Goal: Communication & Community: Ask a question

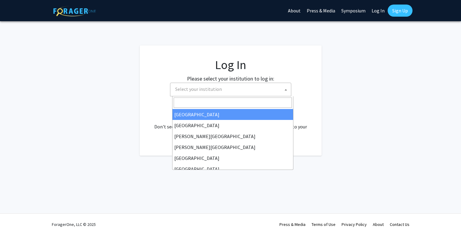
select select
type input "i"
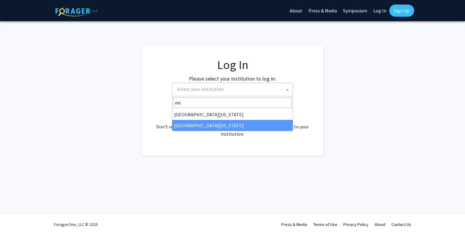
type input "mi"
select select "33"
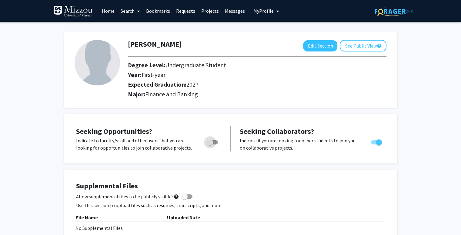
click at [216, 140] on span "Toggle" at bounding box center [212, 142] width 11 height 4
click at [210, 145] on input "Are you actively seeking opportunities?" at bounding box center [210, 145] width 0 height 0
checkbox input "true"
click at [228, 33] on div "[PERSON_NAME] Edit Section See Public View help Degree Level: Undergraduate Stu…" at bounding box center [230, 69] width 333 height 75
click at [218, 103] on div "[PERSON_NAME] Edit Section See Public View help Degree Level: Undergraduate Stu…" at bounding box center [230, 69] width 333 height 75
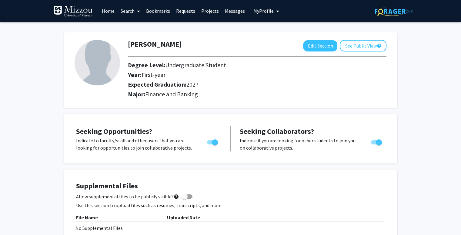
click at [273, 54] on div at bounding box center [257, 57] width 268 height 10
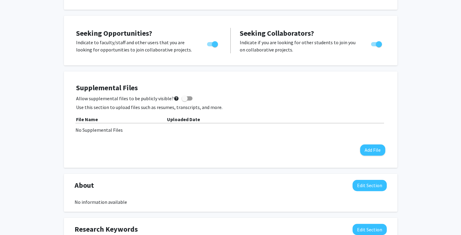
scroll to position [100, 0]
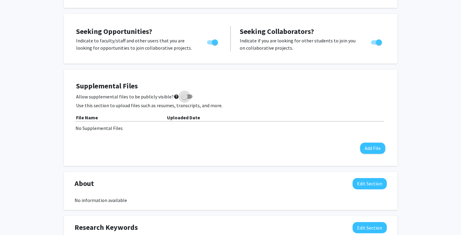
click at [186, 95] on span at bounding box center [186, 97] width 11 height 4
click at [185, 99] on input "Allow supplemental files to be publicly visible? help" at bounding box center [184, 99] width 0 height 0
checkbox input "true"
click at [312, 96] on div "Allow supplemental files to be publicly visible? help" at bounding box center [230, 96] width 309 height 7
click at [405, 91] on div "[PERSON_NAME] Edit Section See Public View help Degree Level: Undergraduate Stu…" at bounding box center [230, 186] width 461 height 528
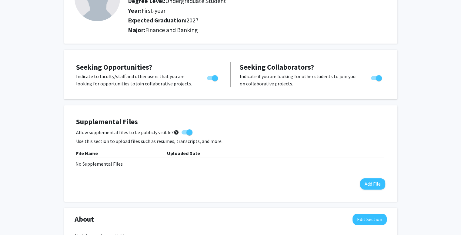
scroll to position [0, 0]
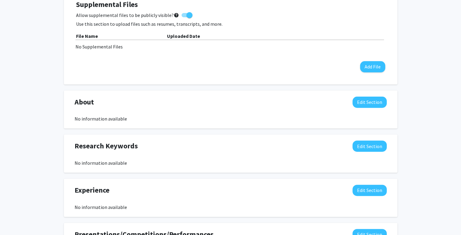
scroll to position [180, 0]
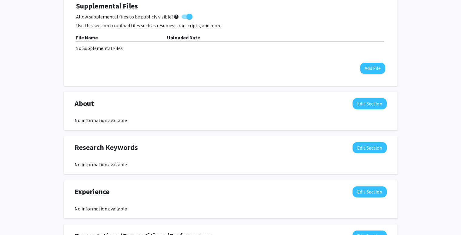
click at [317, 95] on div "About Edit Section No information available You may write a maximum of 1,000 wo…" at bounding box center [230, 111] width 333 height 38
click at [284, 91] on div "Seeking Opportunities? Indicate to faculty/staff and other users that you are l…" at bounding box center [230, 145] width 333 height 423
click at [180, 90] on div "Seeking Opportunities? Indicate to faculty/staff and other users that you are l…" at bounding box center [230, 145] width 333 height 423
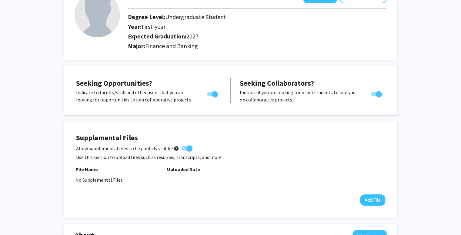
scroll to position [0, 0]
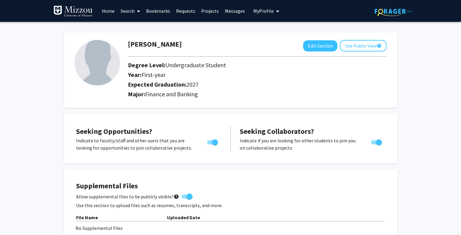
click at [213, 14] on link "Projects" at bounding box center [210, 10] width 24 height 21
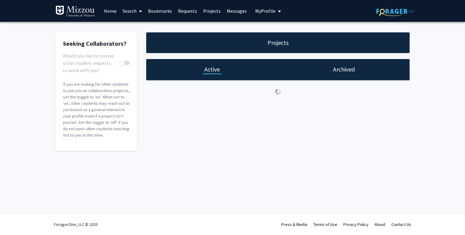
checkbox input "true"
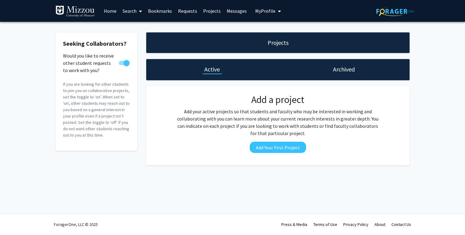
click at [188, 11] on link "Requests" at bounding box center [187, 10] width 25 height 21
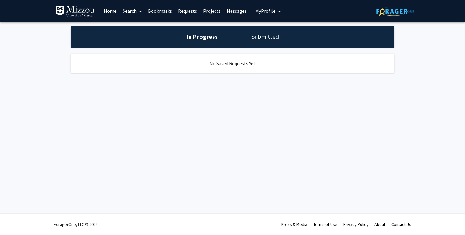
click at [138, 8] on span at bounding box center [139, 11] width 5 height 21
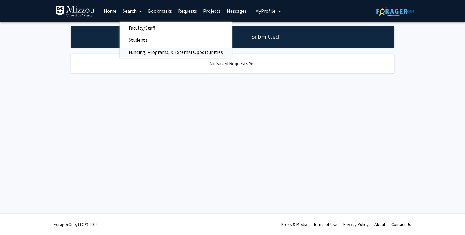
click at [152, 50] on span "Funding, Programs, & External Opportunities" at bounding box center [176, 52] width 112 height 12
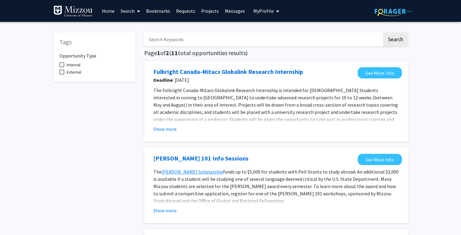
click at [177, 43] on input "Search Keywords" at bounding box center [263, 39] width 238 height 14
type input "finance"
click at [383, 32] on button "Search" at bounding box center [395, 39] width 25 height 14
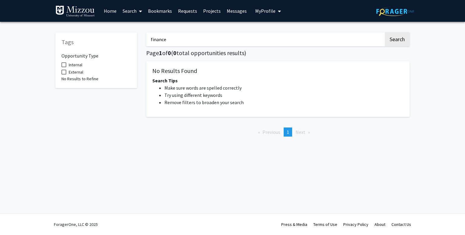
click at [137, 10] on span at bounding box center [139, 11] width 5 height 21
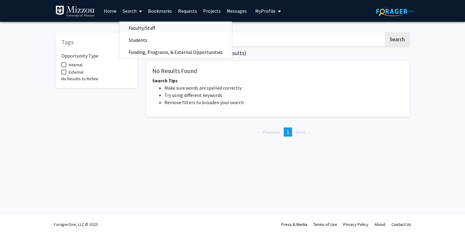
click at [140, 23] on span "Faculty/Staff" at bounding box center [142, 28] width 45 height 12
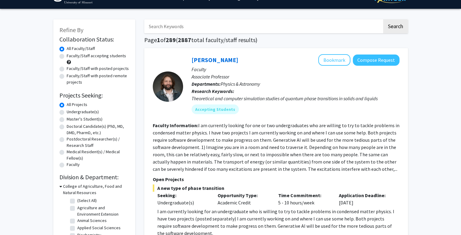
scroll to position [13, 0]
click at [92, 112] on label "Undergraduate(s)" at bounding box center [83, 111] width 32 height 6
click at [71, 112] on input "Undergraduate(s)" at bounding box center [69, 110] width 4 height 4
radio input "true"
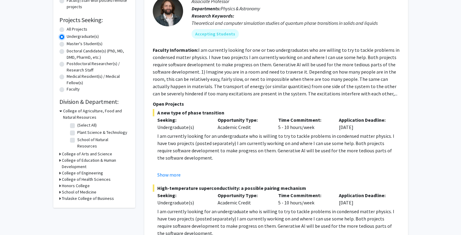
scroll to position [88, 0]
click at [62, 195] on h3 "Trulaske College of Business" at bounding box center [88, 198] width 52 height 6
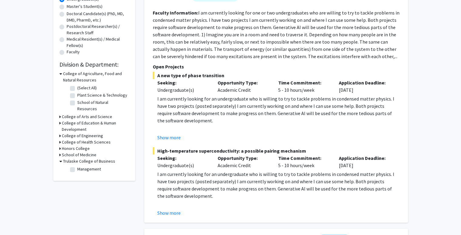
scroll to position [141, 0]
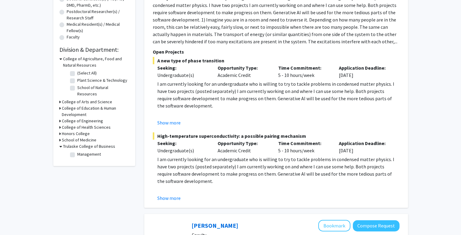
click at [64, 143] on h3 "Trulaske College of Business" at bounding box center [89, 146] width 52 height 6
click at [64, 143] on h3 "Trulaske College of Business" at bounding box center [88, 146] width 52 height 6
click at [147, 78] on div "[PERSON_NAME] Bookmark Compose Request Faculty Associate Professor Departments:…" at bounding box center [276, 64] width 264 height 287
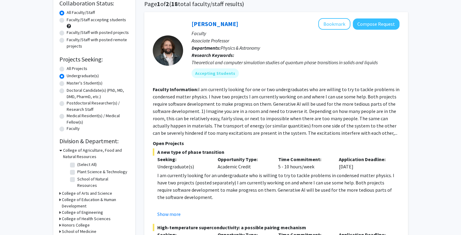
scroll to position [48, 0]
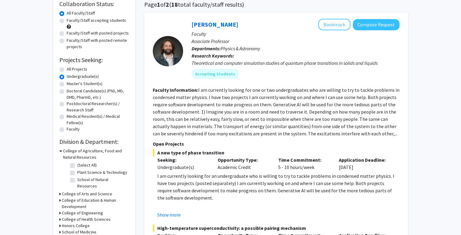
click at [72, 69] on label "All Projects" at bounding box center [77, 69] width 21 height 6
click at [71, 69] on input "All Projects" at bounding box center [69, 68] width 4 height 4
radio input "true"
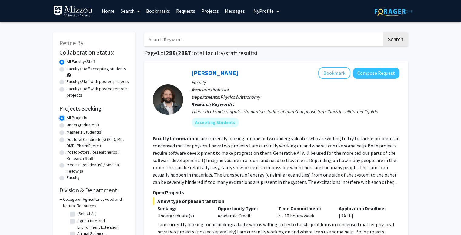
scroll to position [187, 0]
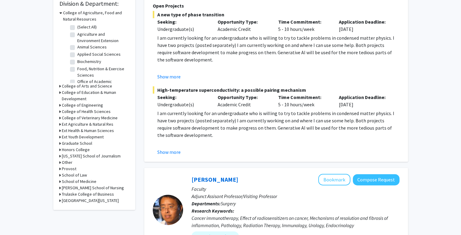
click at [65, 201] on h3 "[GEOGRAPHIC_DATA][US_STATE]" at bounding box center [90, 201] width 57 height 6
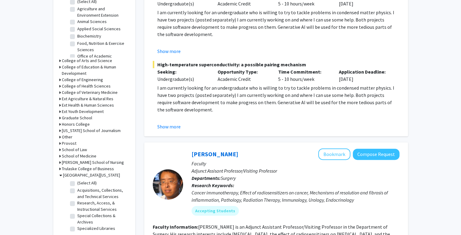
scroll to position [217, 0]
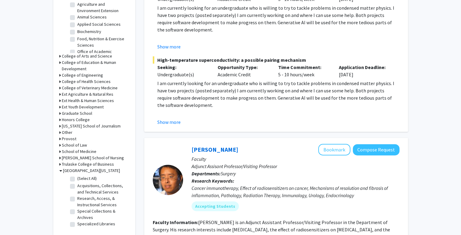
click at [62, 164] on h3 "Trulaske College of Business" at bounding box center [88, 164] width 52 height 6
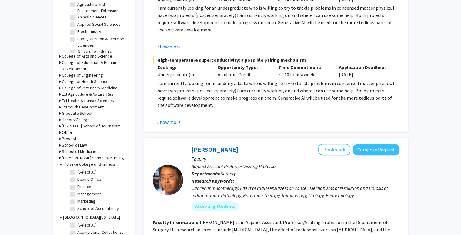
click at [77, 172] on label "(Select All)" at bounding box center [86, 172] width 19 height 6
click at [77, 172] on input "(Select All)" at bounding box center [79, 171] width 4 height 4
checkbox input "true"
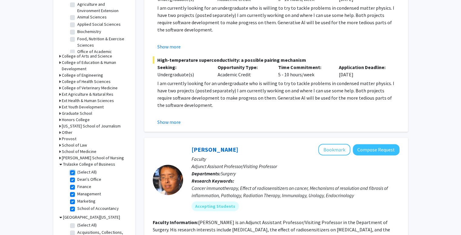
checkbox input "true"
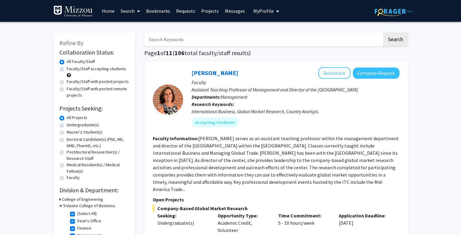
click at [67, 124] on label "Undergraduate(s)" at bounding box center [83, 125] width 32 height 6
click at [67, 124] on input "Undergraduate(s)" at bounding box center [69, 124] width 4 height 4
radio input "true"
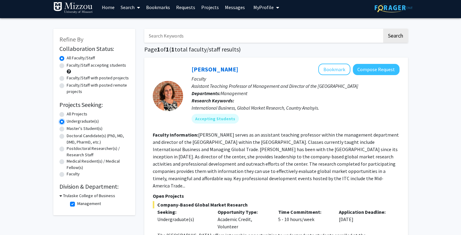
scroll to position [1, 0]
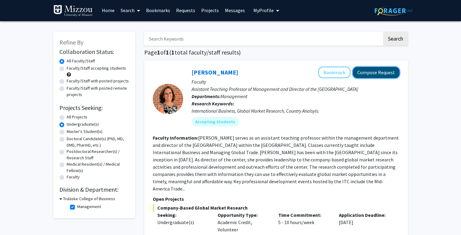
click at [367, 74] on button "Compose Request" at bounding box center [376, 72] width 47 height 11
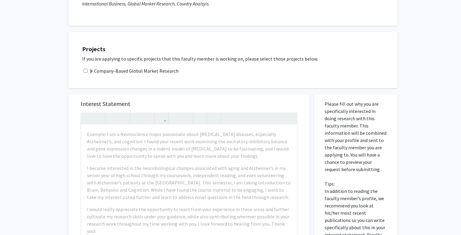
scroll to position [95, 0]
click at [85, 73] on input "checkbox" at bounding box center [86, 72] width 4 height 4
checkbox input "true"
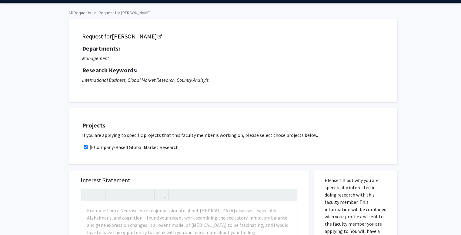
scroll to position [0, 0]
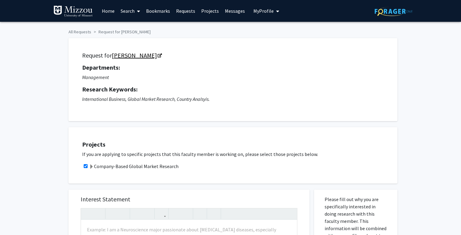
click at [156, 52] on link "[PERSON_NAME]" at bounding box center [136, 56] width 49 height 8
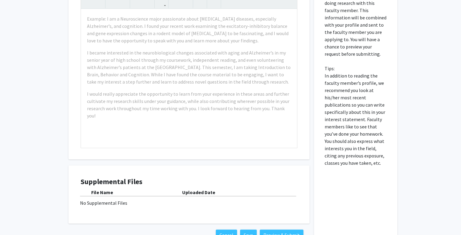
scroll to position [254, 0]
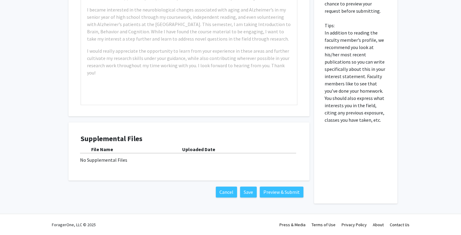
click at [123, 159] on div "No Supplemental Files" at bounding box center [189, 159] width 218 height 7
drag, startPoint x: 322, startPoint y: 53, endPoint x: 397, endPoint y: 153, distance: 124.8
copy p
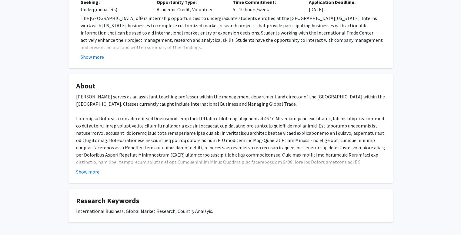
scroll to position [162, 0]
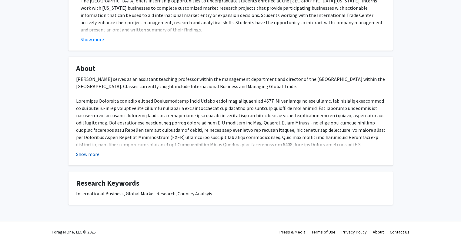
click at [95, 151] on button "Show more" at bounding box center [87, 154] width 23 height 7
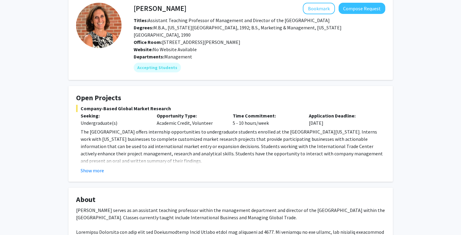
scroll to position [0, 0]
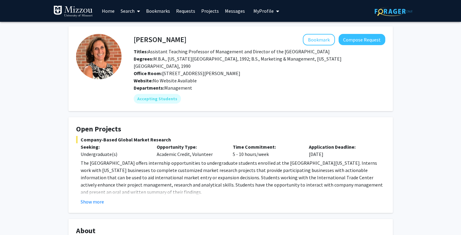
drag, startPoint x: 135, startPoint y: 37, endPoint x: 217, endPoint y: 82, distance: 94.2
click at [217, 82] on div "Jackie Rasmussen Bookmark Compose Request Titles: Assistant Teaching Professor …" at bounding box center [253, 69] width 264 height 70
copy div "Jackie Rasmussen Bookmark Compose Request Titles: Assistant Teaching Professor …"
click at [97, 190] on fg-read-more "The International Trade Center offers internship opportunities to undergraduate…" at bounding box center [230, 182] width 309 height 46
click at [93, 198] on button "Show more" at bounding box center [92, 201] width 23 height 7
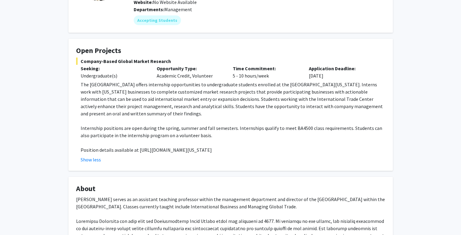
scroll to position [81, 0]
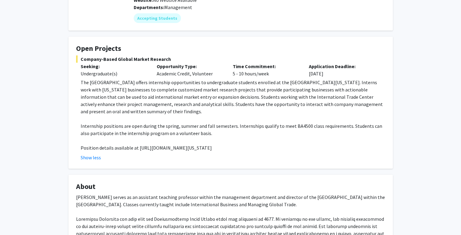
drag, startPoint x: 78, startPoint y: 43, endPoint x: 370, endPoint y: 143, distance: 308.6
click at [370, 143] on fg-card "Open Projects Company-Based Global Market Research Seeking: Undergraduate(s) Op…" at bounding box center [230, 103] width 324 height 132
copy fg-card "Open Projects Company-Based Global Market Research Seeking: Undergraduate(s) Op…"
click at [155, 155] on fg-card "Open Projects Company-Based Global Market Research Seeking: Undergraduate(s) Op…" at bounding box center [230, 103] width 324 height 132
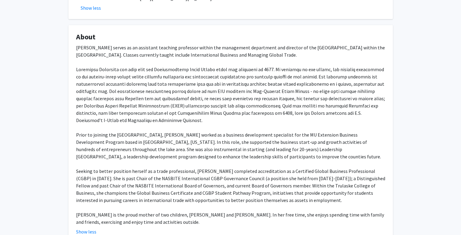
scroll to position [231, 0]
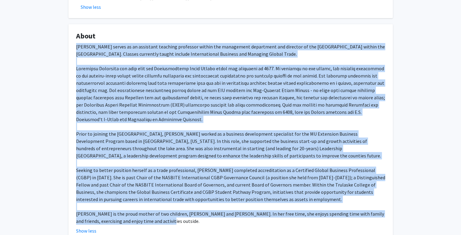
drag, startPoint x: 77, startPoint y: 40, endPoint x: 233, endPoint y: 210, distance: 231.6
click at [233, 210] on div "Jackie Rasmussen serves as an assistant teaching professor within the managemen…" at bounding box center [230, 134] width 309 height 182
copy div "Jackie Rasmussen serves as an assistant teaching professor within the managemen…"
click at [223, 168] on div "Jackie Rasmussen serves as an assistant teaching professor within the managemen…" at bounding box center [230, 134] width 309 height 182
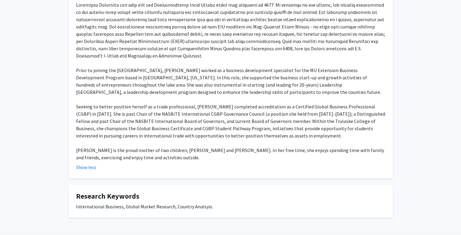
scroll to position [294, 0]
click at [181, 110] on div "Jackie Rasmussen serves as an assistant teaching professor within the managemen…" at bounding box center [230, 71] width 309 height 182
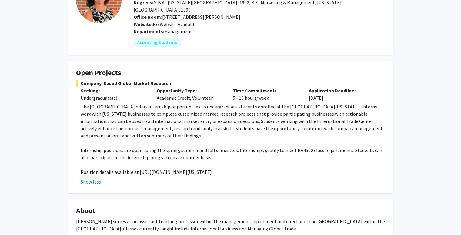
scroll to position [59, 0]
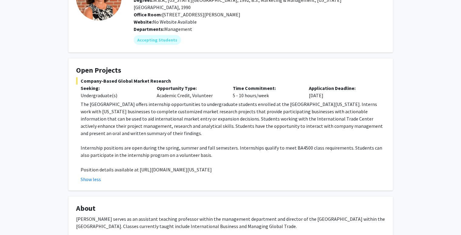
click at [191, 124] on p "The [GEOGRAPHIC_DATA] offers internship opportunities to undergraduate students…" at bounding box center [233, 119] width 304 height 36
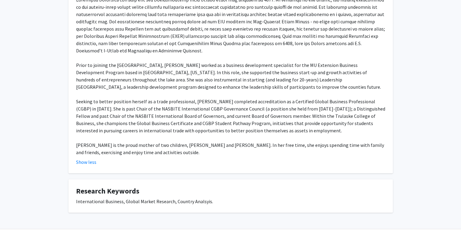
scroll to position [304, 0]
